Goal: Check status: Check status

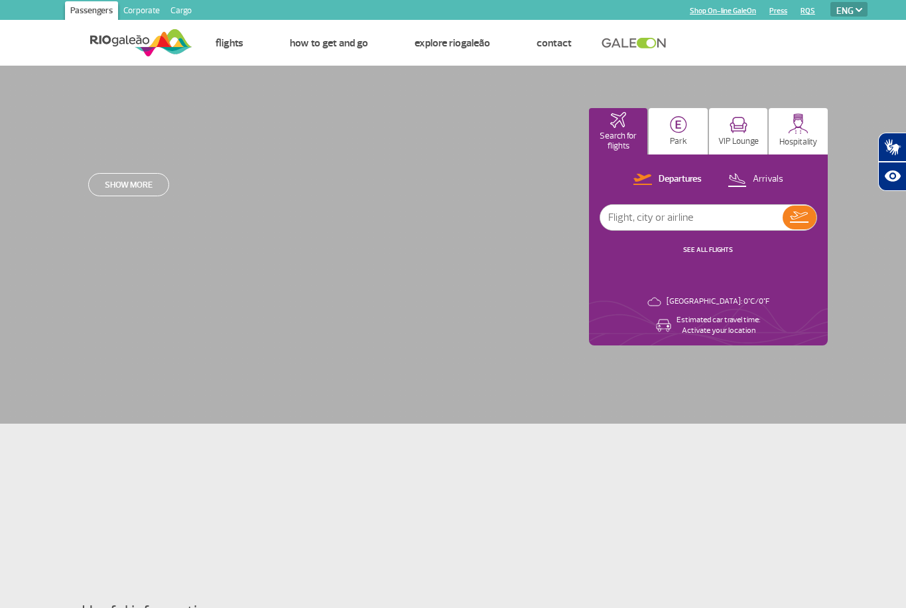
select select "en"
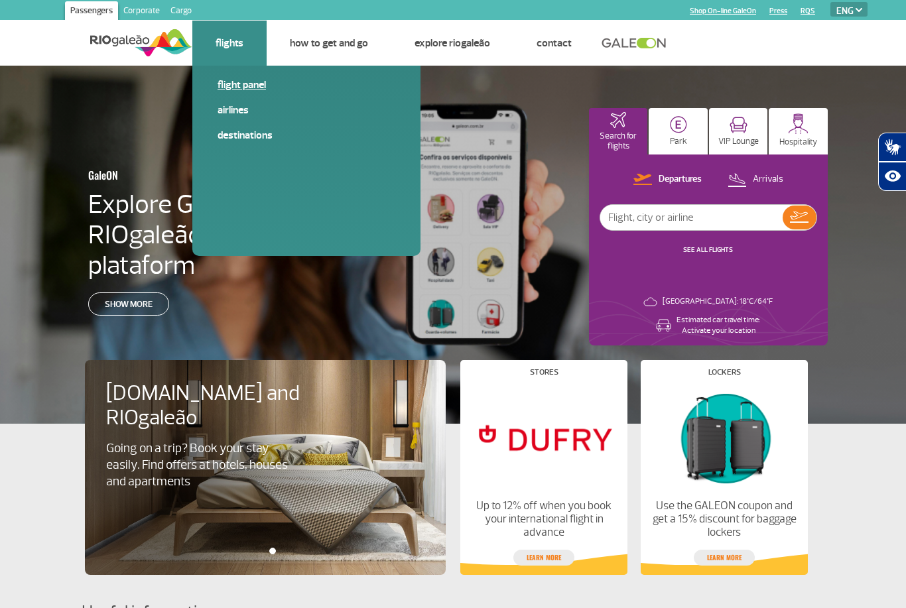
click at [256, 91] on link "Flight panel" at bounding box center [306, 85] width 178 height 15
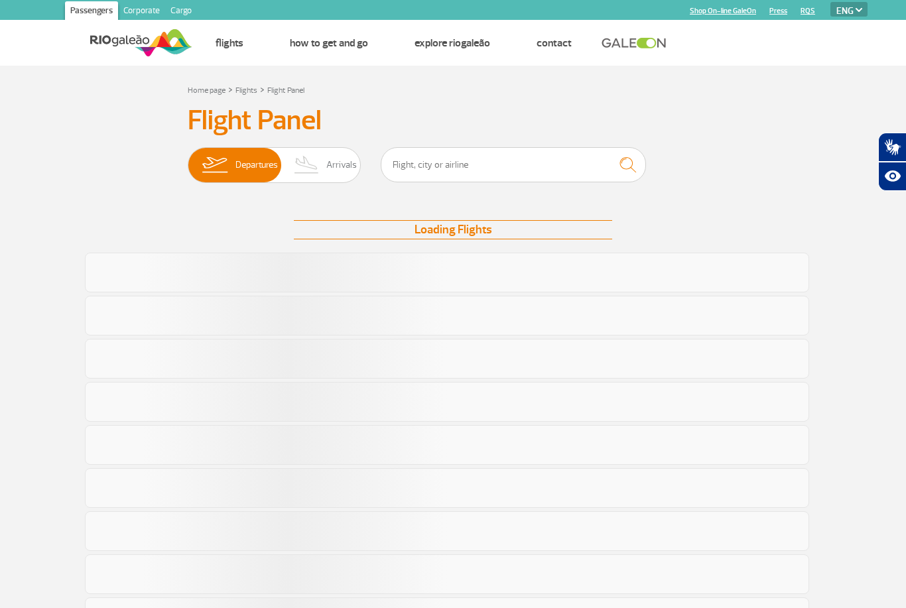
click at [685, 127] on h3 "Flight Panel" at bounding box center [453, 120] width 530 height 33
click at [225, 170] on img at bounding box center [215, 165] width 42 height 34
click at [188, 158] on input "Departures Arrivals" at bounding box center [188, 158] width 0 height 0
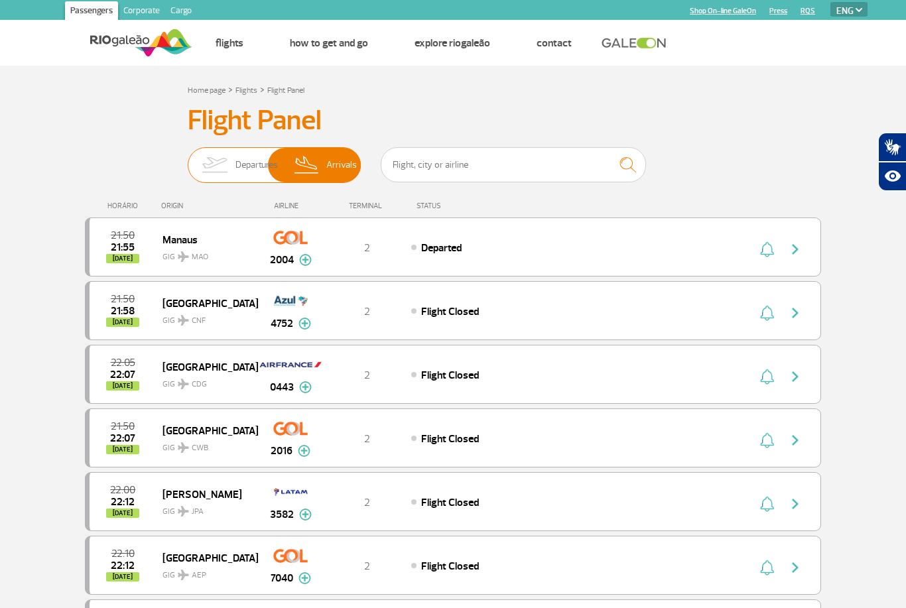
click at [227, 165] on img at bounding box center [215, 165] width 42 height 34
click at [188, 158] on input "Departures Arrivals" at bounding box center [188, 158] width 0 height 0
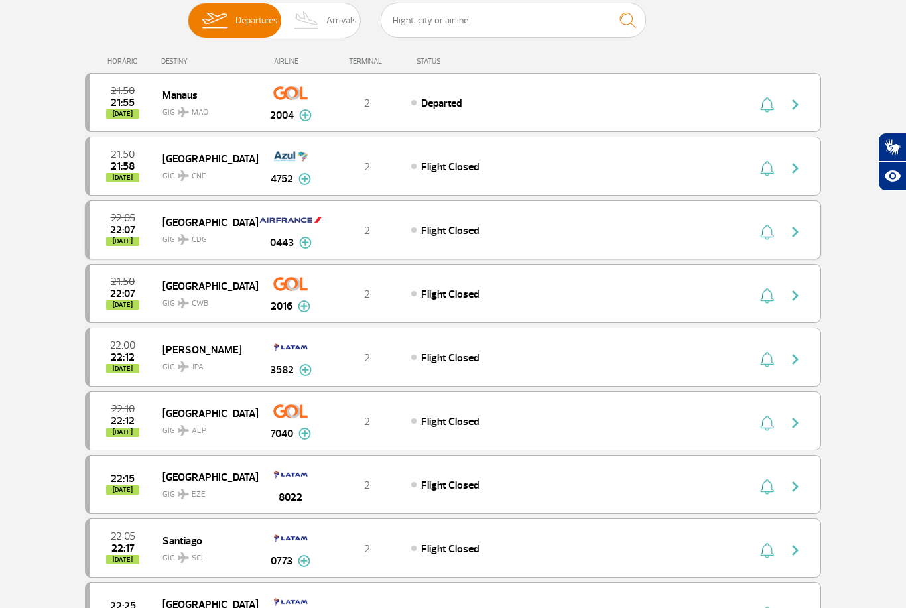
click at [794, 256] on div "22:05 22:07 [DATE] Paris GIG CDG 0443 2 Flight Closed Parcerias: China Eastern …" at bounding box center [453, 229] width 736 height 59
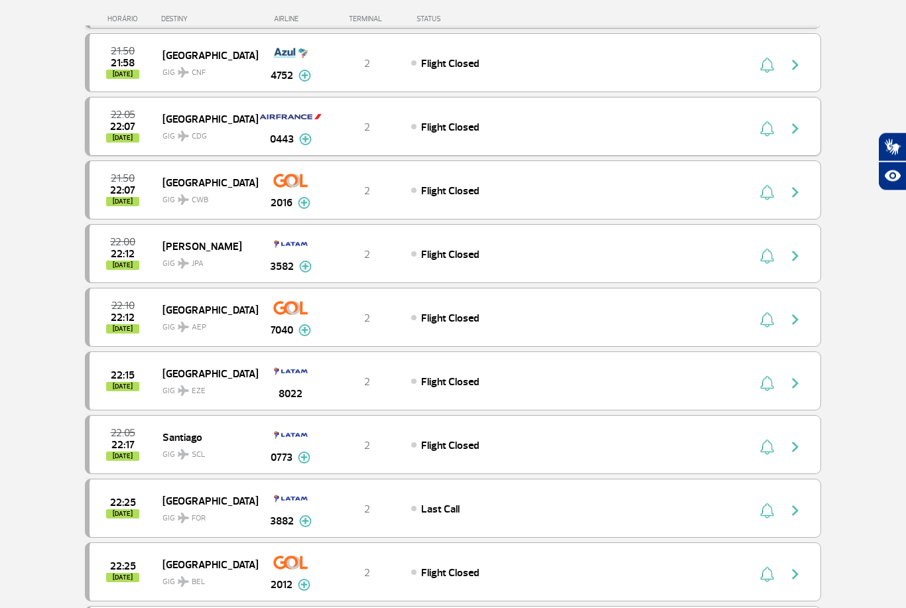
scroll to position [261, 0]
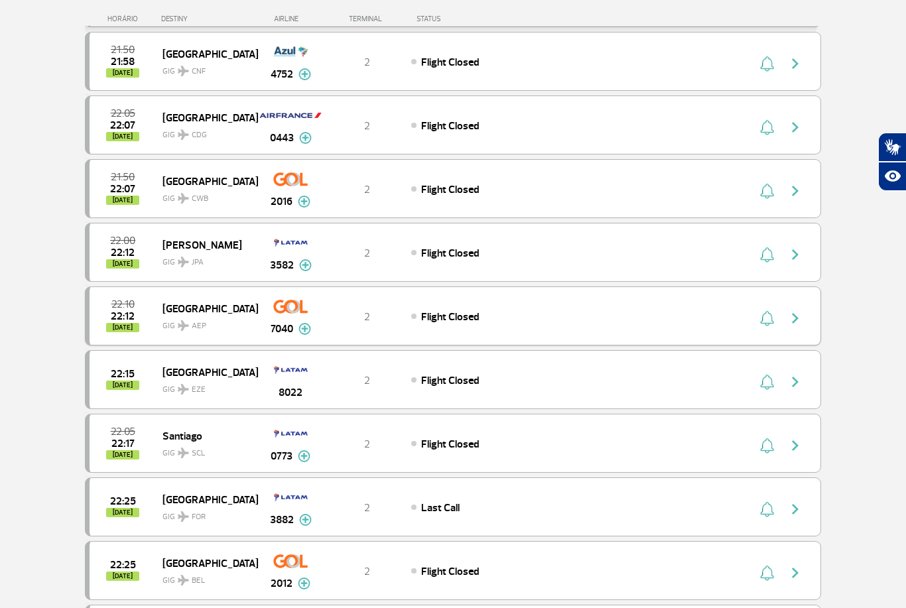
click at [794, 312] on img "button" at bounding box center [795, 318] width 16 height 16
click at [783, 318] on button "button" at bounding box center [798, 316] width 30 height 21
click at [801, 307] on button "button" at bounding box center [798, 316] width 30 height 21
click at [796, 320] on img "button" at bounding box center [795, 318] width 16 height 16
click at [791, 322] on img "button" at bounding box center [795, 318] width 16 height 16
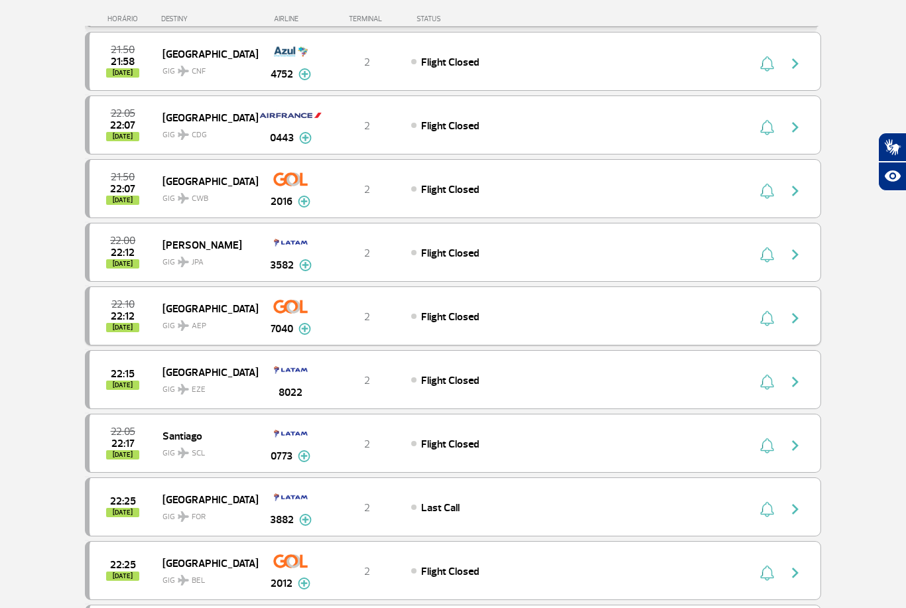
click at [773, 318] on img "button" at bounding box center [767, 318] width 14 height 16
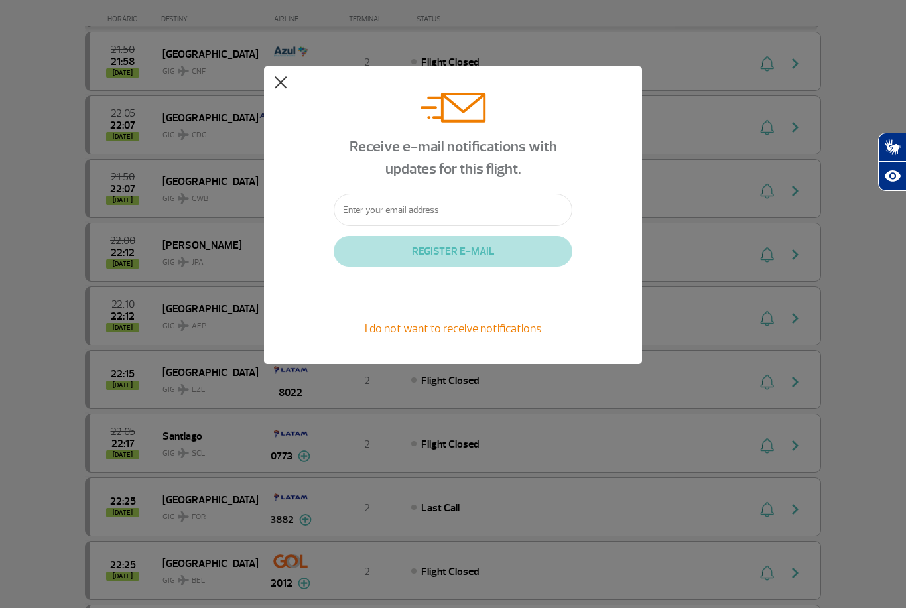
click at [278, 84] on button at bounding box center [280, 82] width 13 height 13
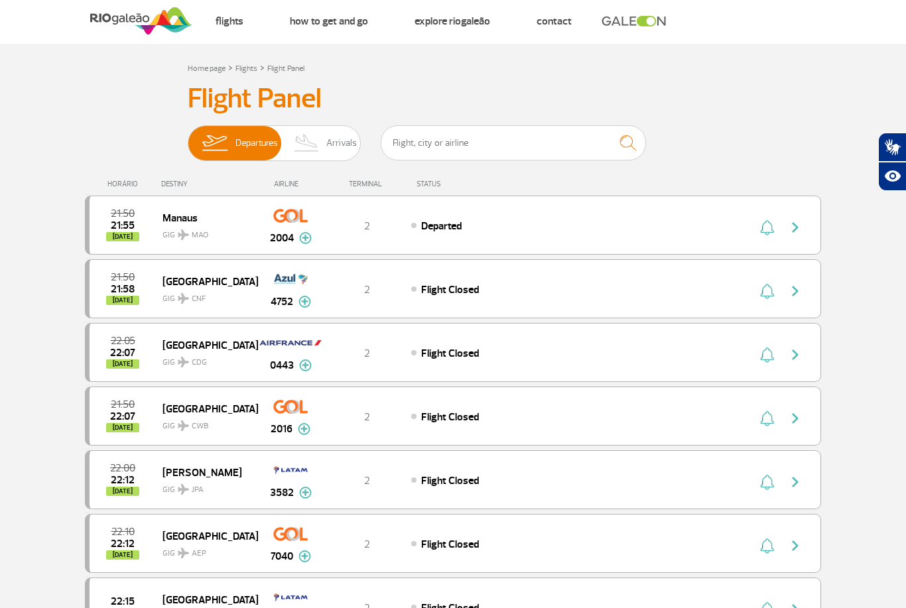
scroll to position [0, 0]
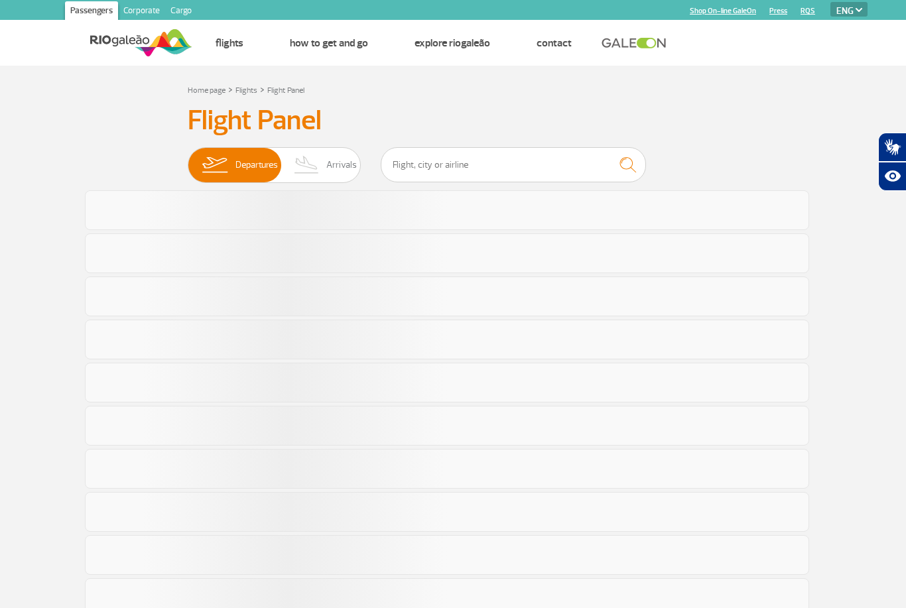
select select "en"
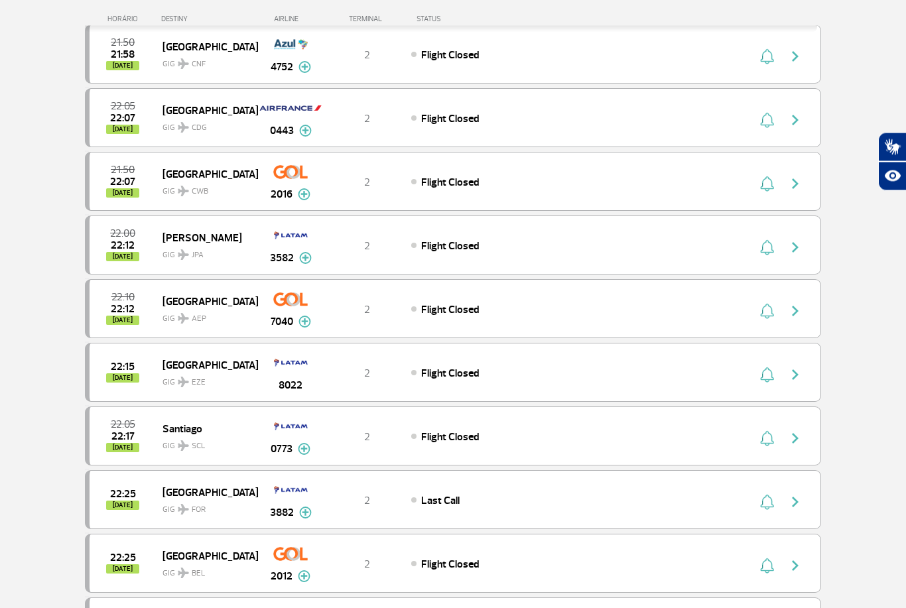
scroll to position [268, 0]
click at [795, 313] on img "button" at bounding box center [795, 311] width 16 height 16
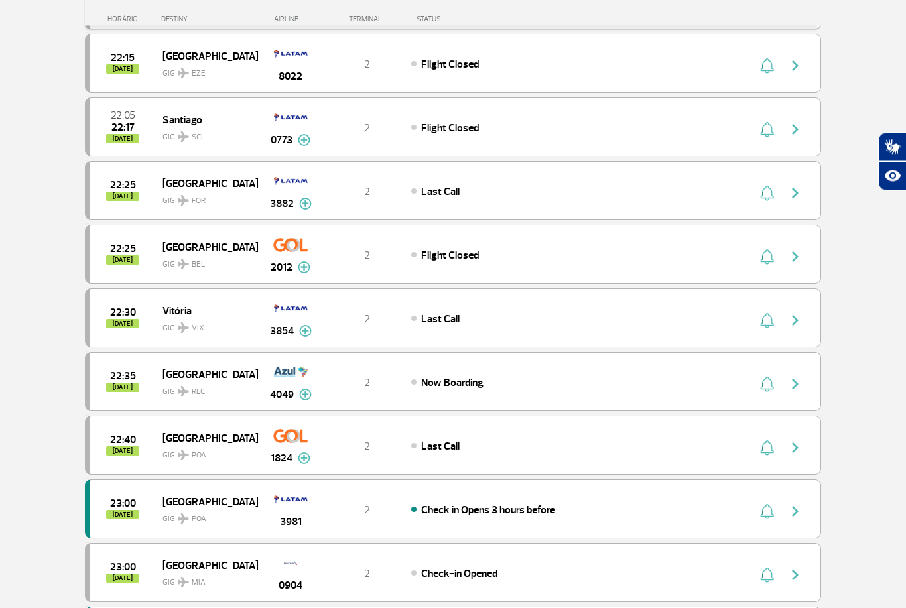
scroll to position [579, 0]
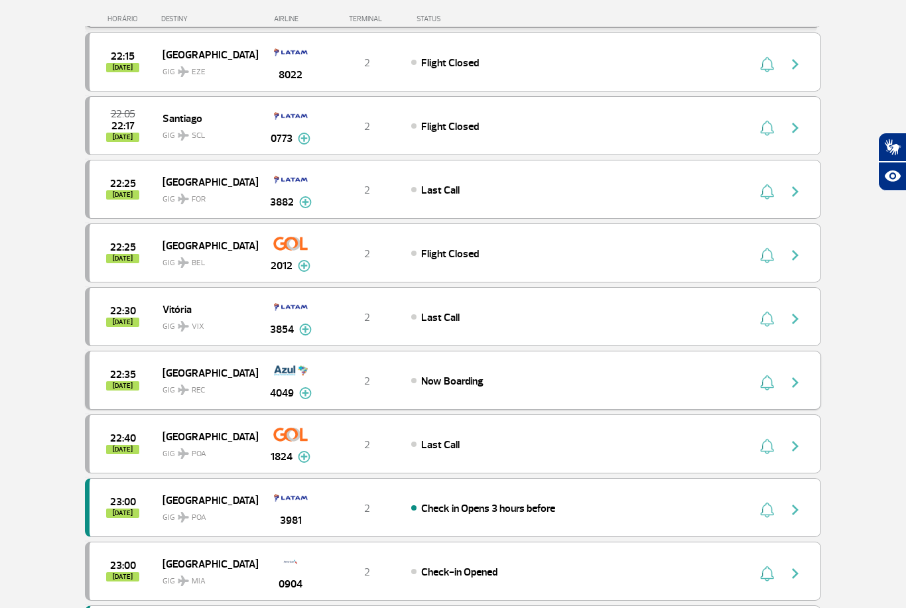
click at [621, 384] on div "Now Boarding" at bounding box center [557, 380] width 292 height 15
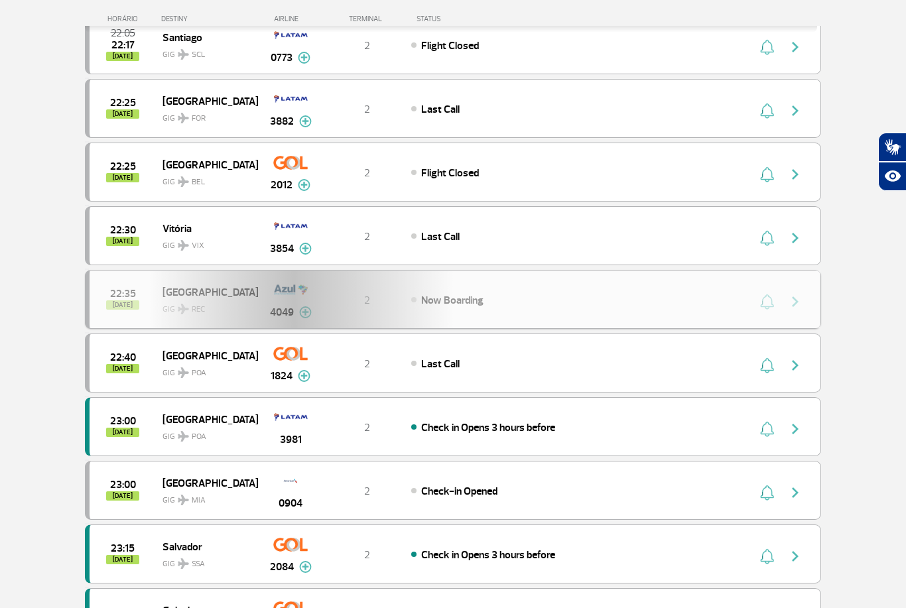
scroll to position [0, 0]
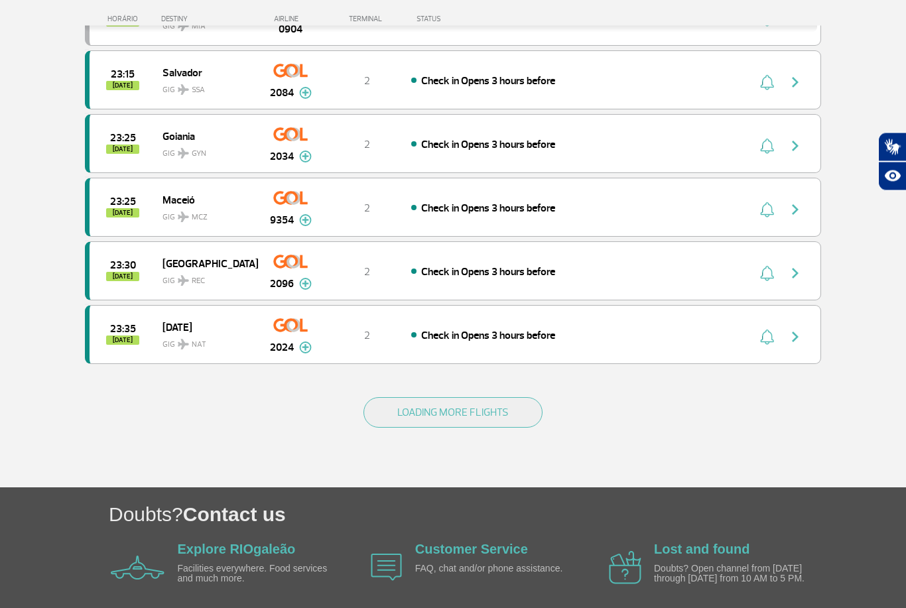
scroll to position [1146, 0]
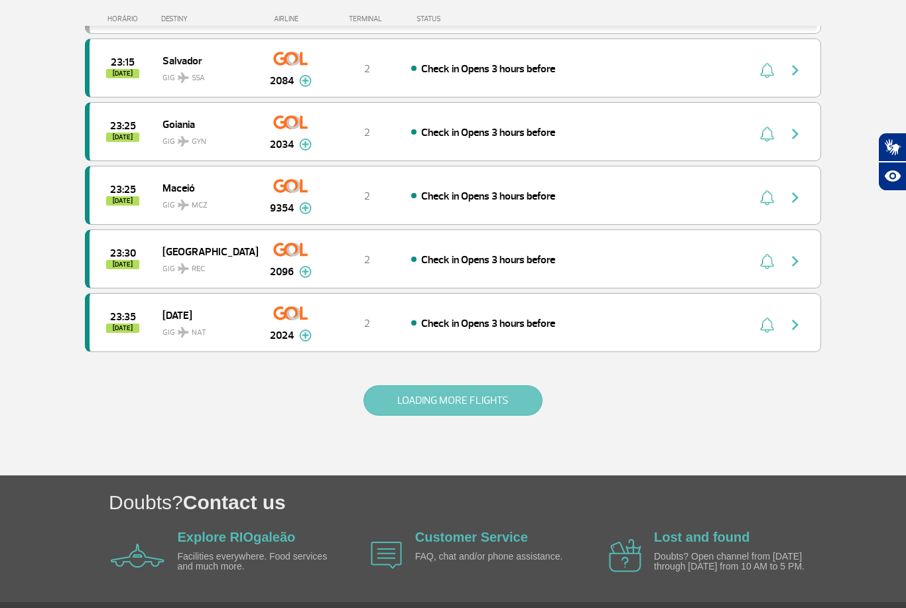
click at [498, 412] on button "LOADING MORE FLIGHTS" at bounding box center [452, 400] width 179 height 30
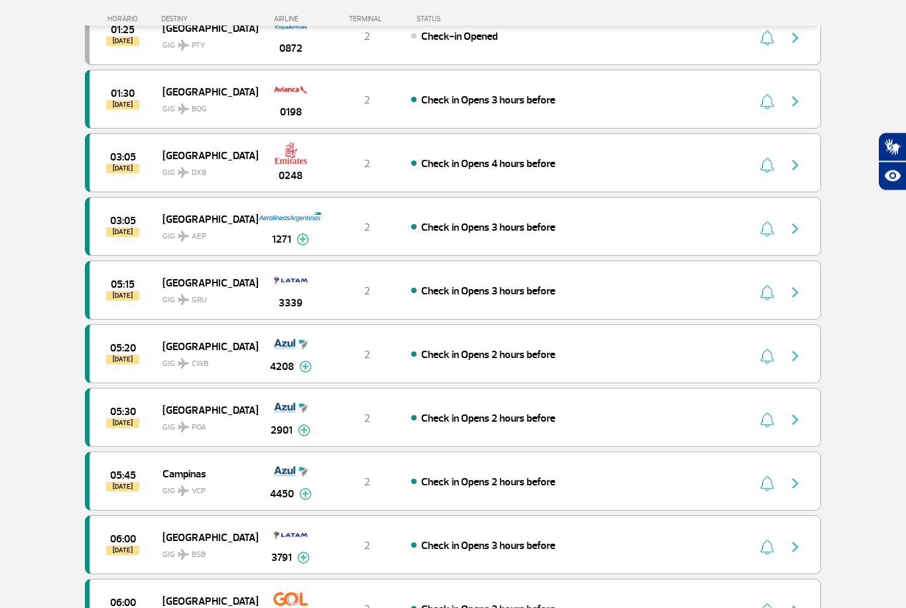
scroll to position [1687, 0]
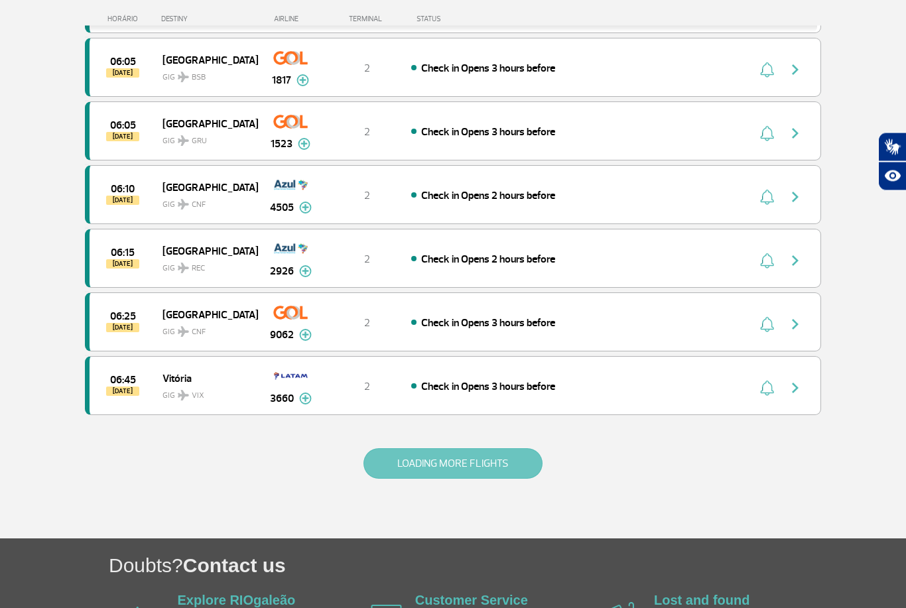
click at [467, 462] on button "LOADING MORE FLIGHTS" at bounding box center [452, 464] width 179 height 30
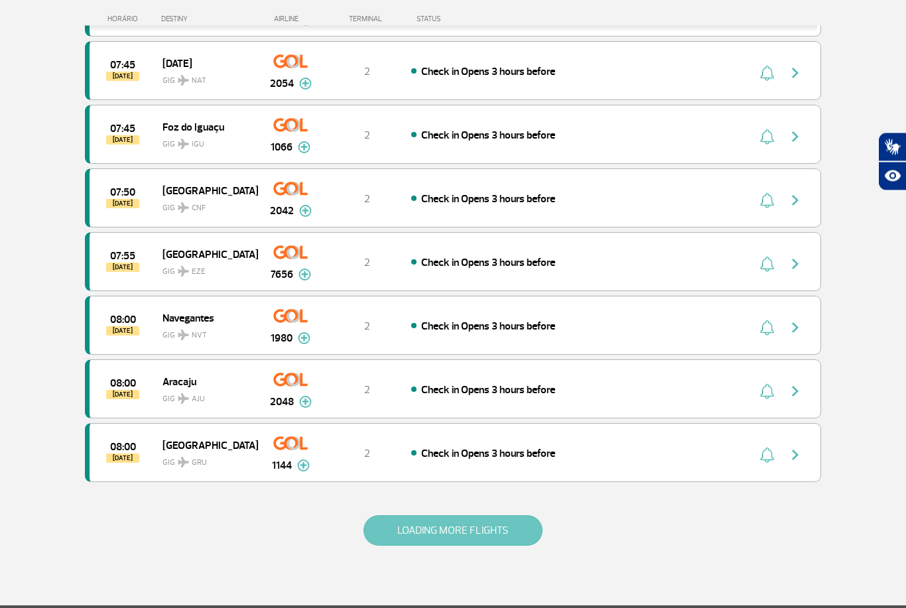
scroll to position [3562, 0]
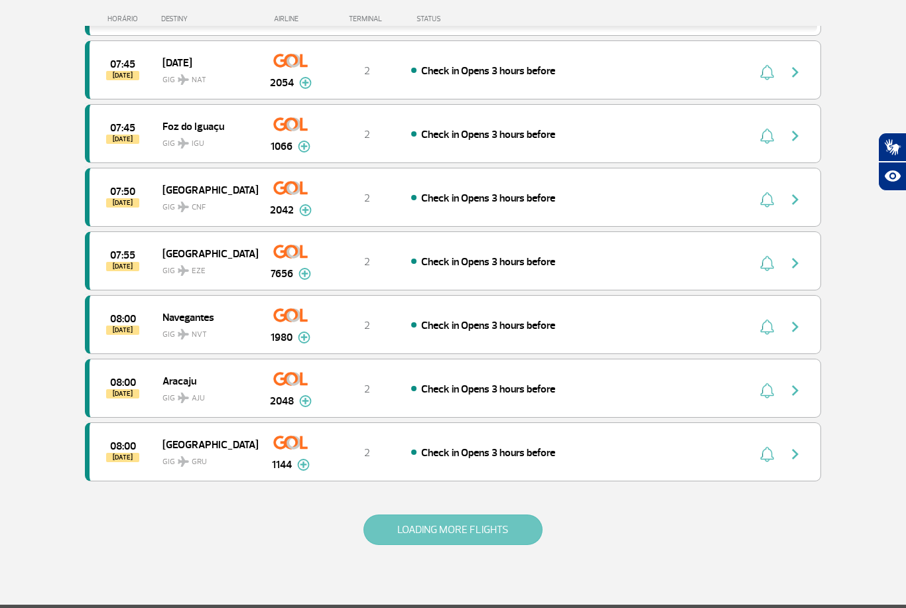
click at [478, 538] on button "LOADING MORE FLIGHTS" at bounding box center [452, 529] width 179 height 30
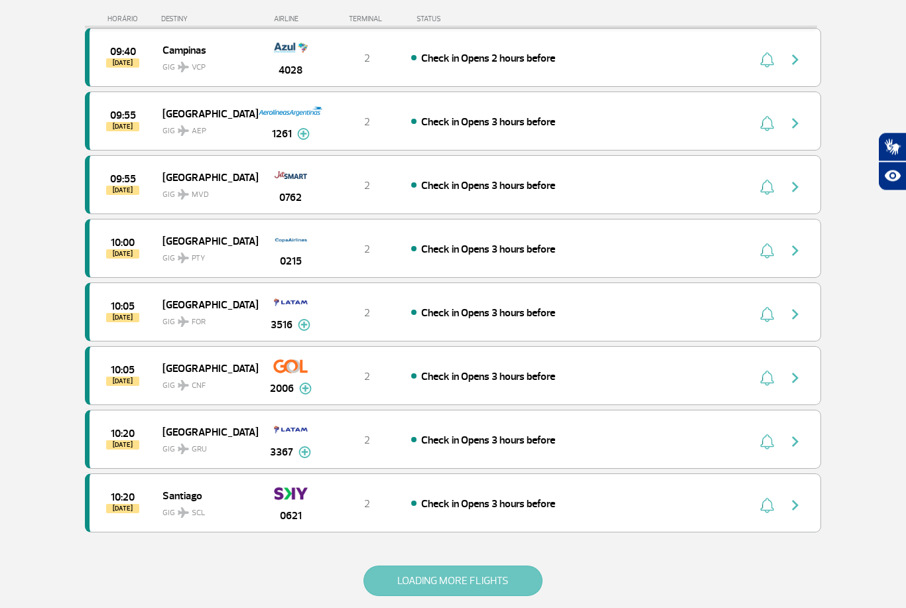
scroll to position [4784, 0]
click at [467, 588] on button "LOADING MORE FLIGHTS" at bounding box center [452, 580] width 179 height 30
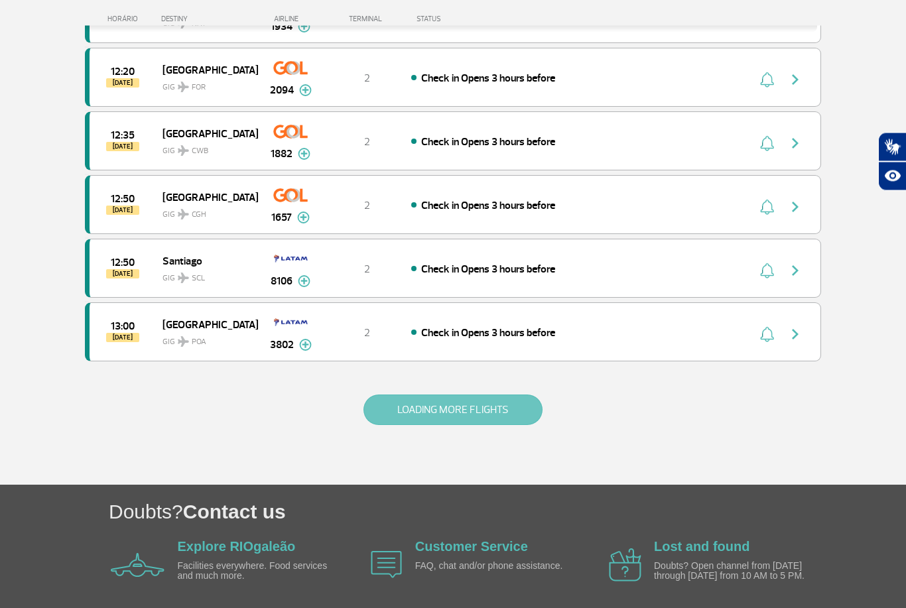
scroll to position [6237, 0]
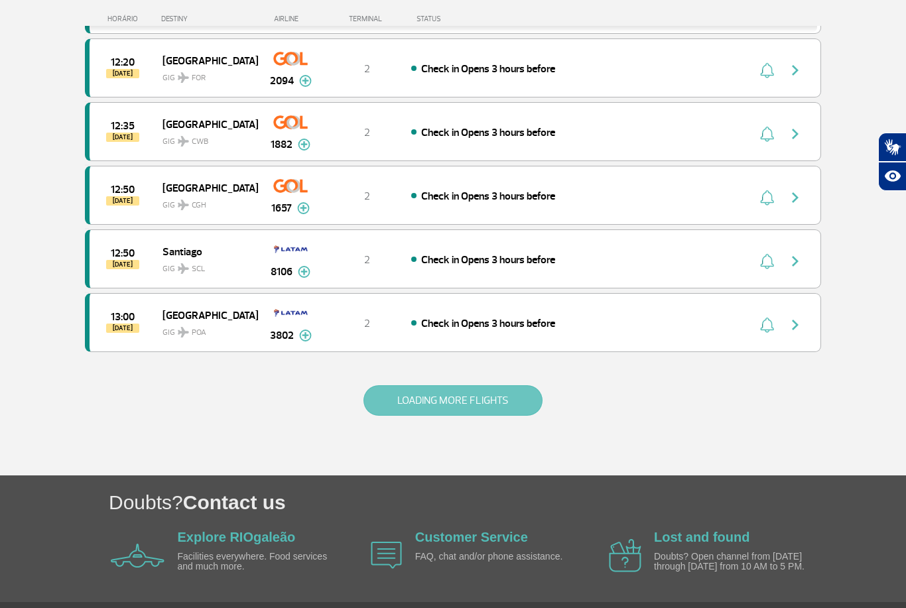
click at [504, 394] on button "LOADING MORE FLIGHTS" at bounding box center [452, 400] width 179 height 30
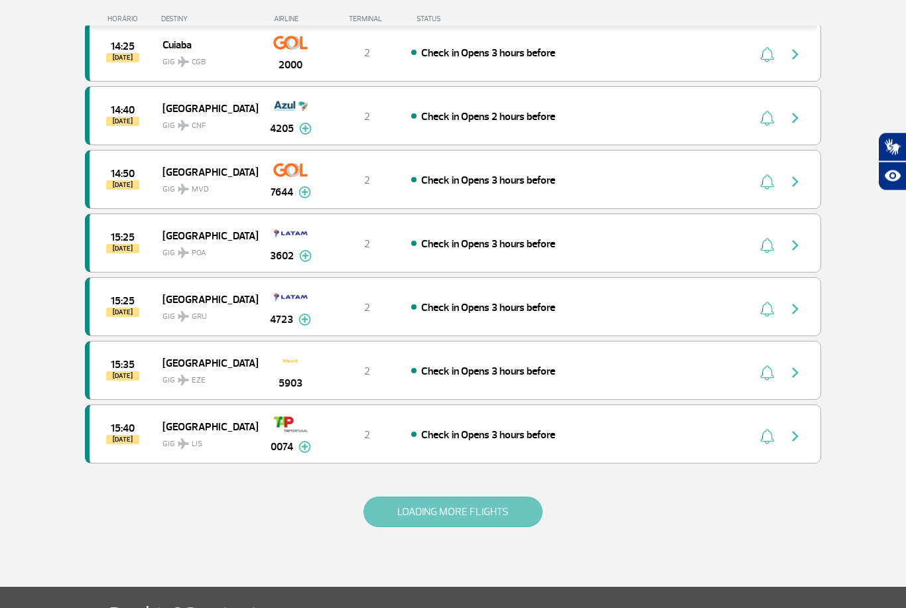
scroll to position [7389, 0]
click at [474, 513] on button "LOADING MORE FLIGHTS" at bounding box center [452, 511] width 179 height 30
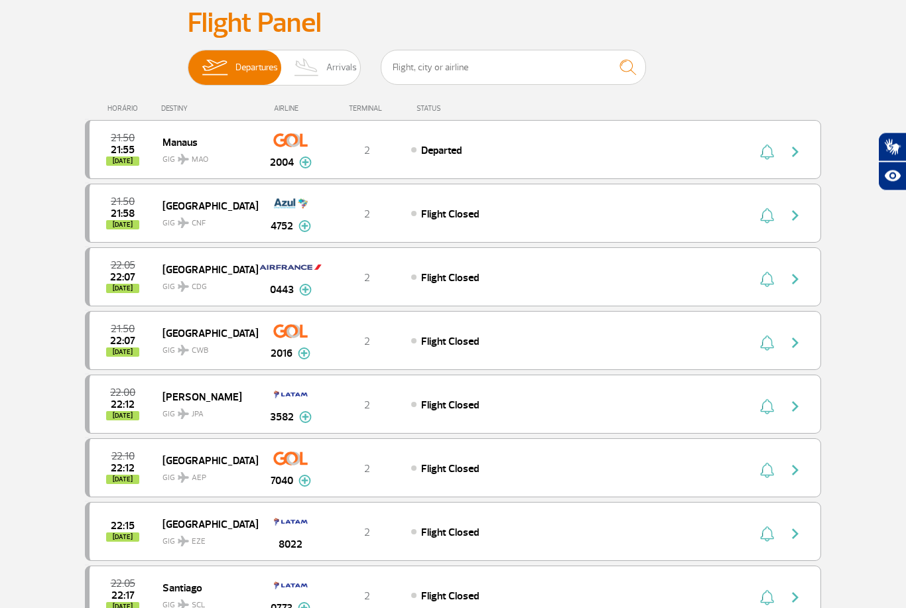
scroll to position [0, 0]
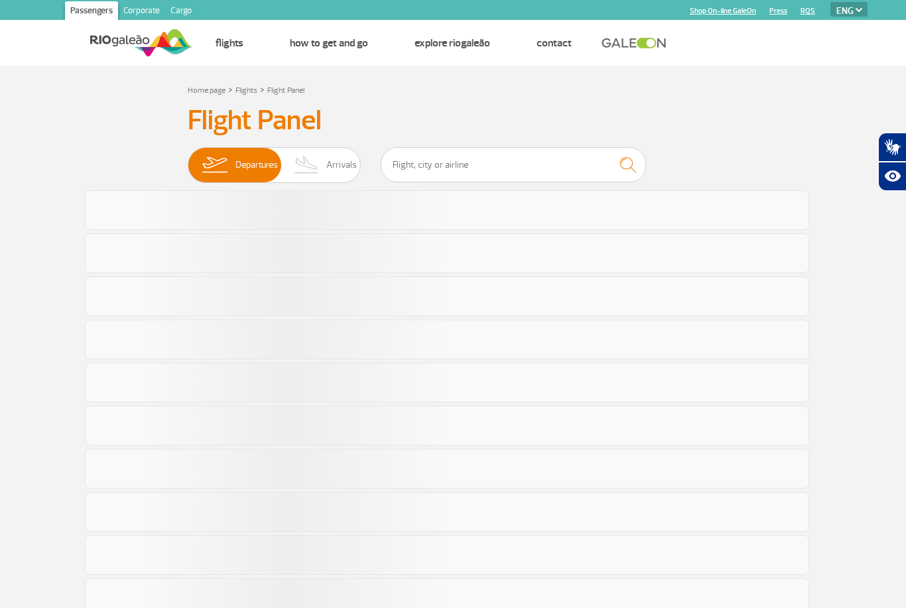
select select "en"
